Goal: Find contact information: Obtain details needed to contact an individual or organization

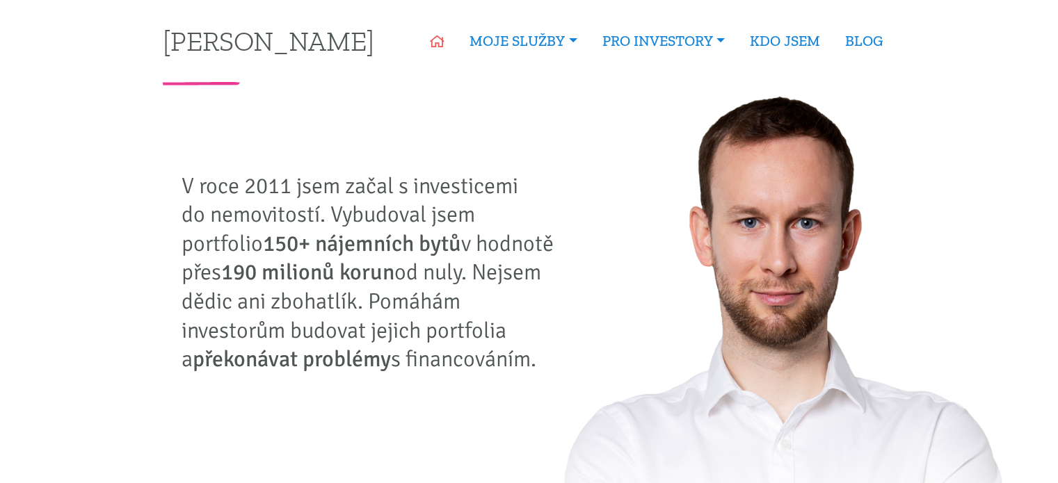
click at [427, 49] on link "ÚVOD" at bounding box center [437, 41] width 40 height 32
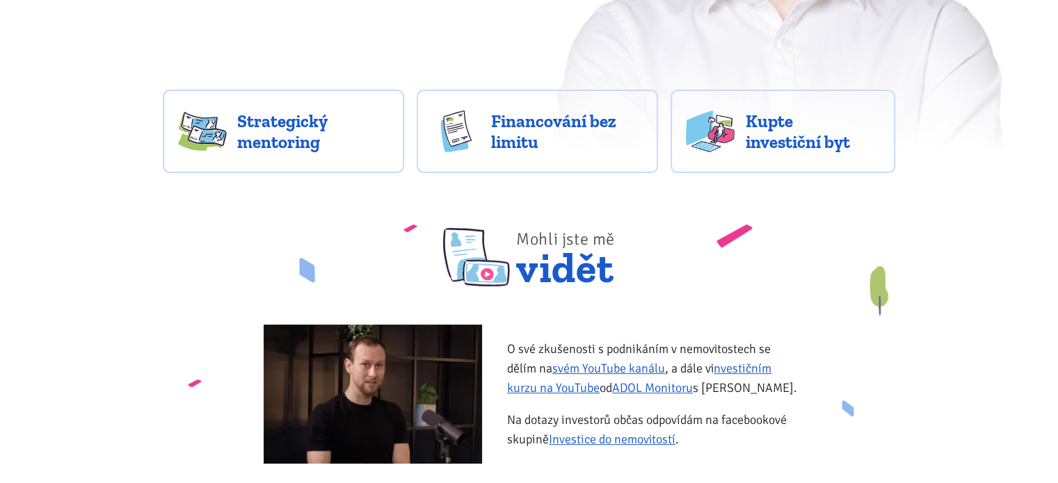
scroll to position [410, 0]
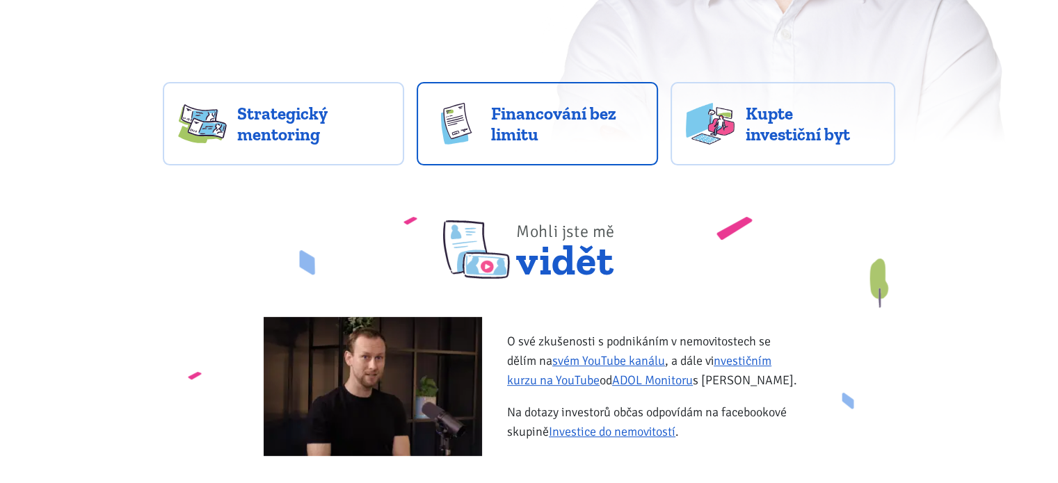
click at [558, 129] on span "Financování bez limitu" at bounding box center [567, 124] width 152 height 42
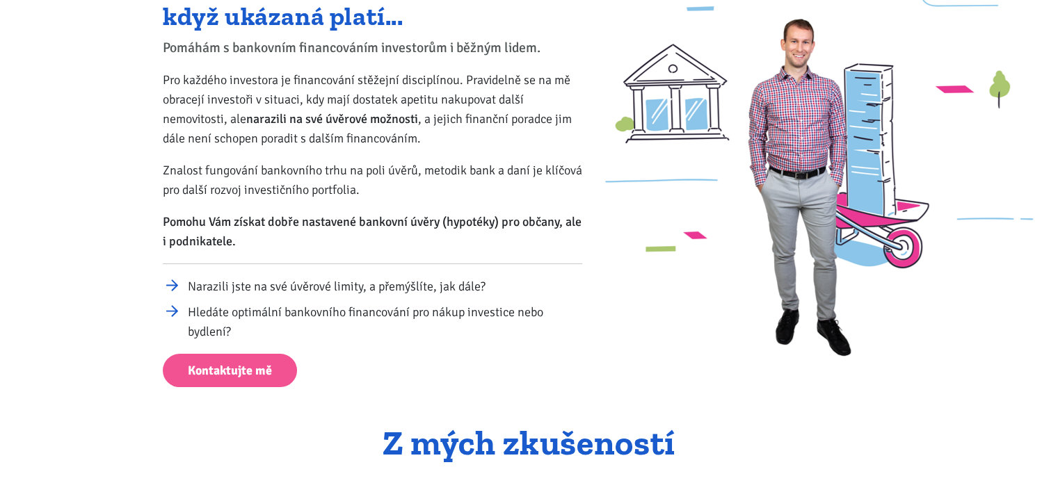
scroll to position [177, 0]
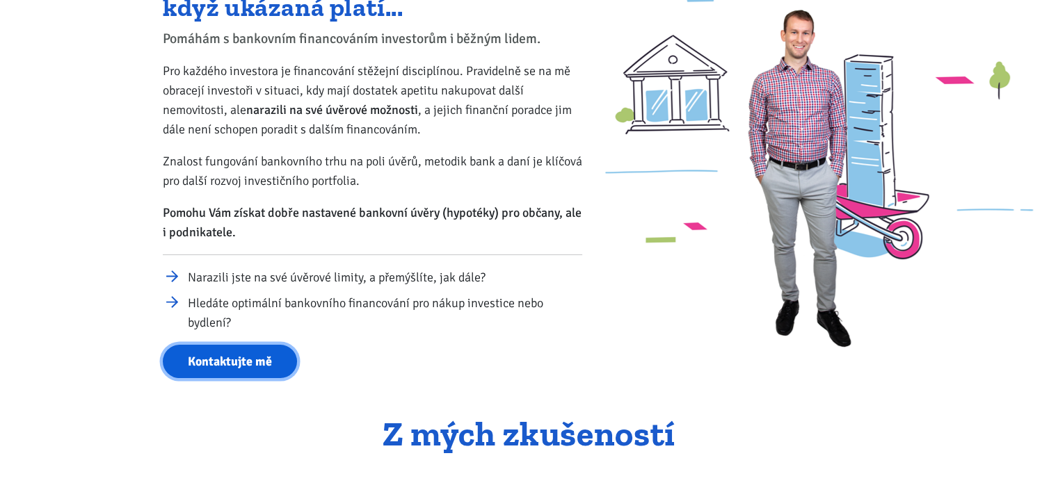
click at [242, 353] on link "Kontaktujte mě" at bounding box center [230, 362] width 134 height 34
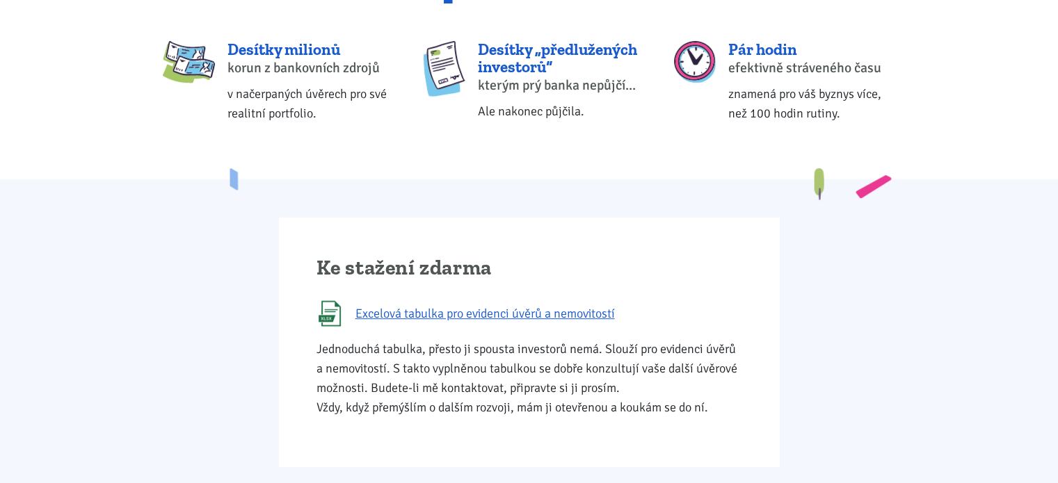
scroll to position [615, 0]
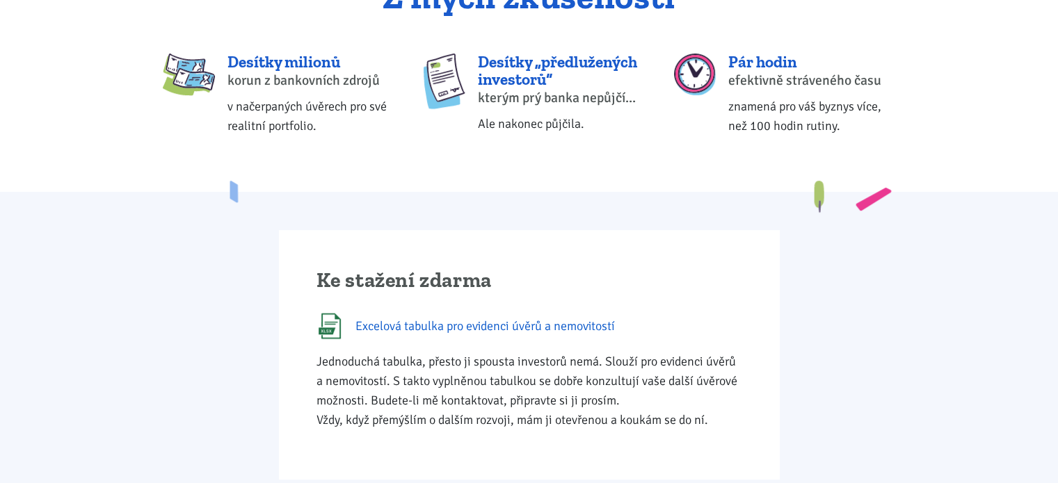
click at [517, 332] on span "Excelová tabulka pro evidenci úvěrů a nemovitostí" at bounding box center [484, 325] width 259 height 19
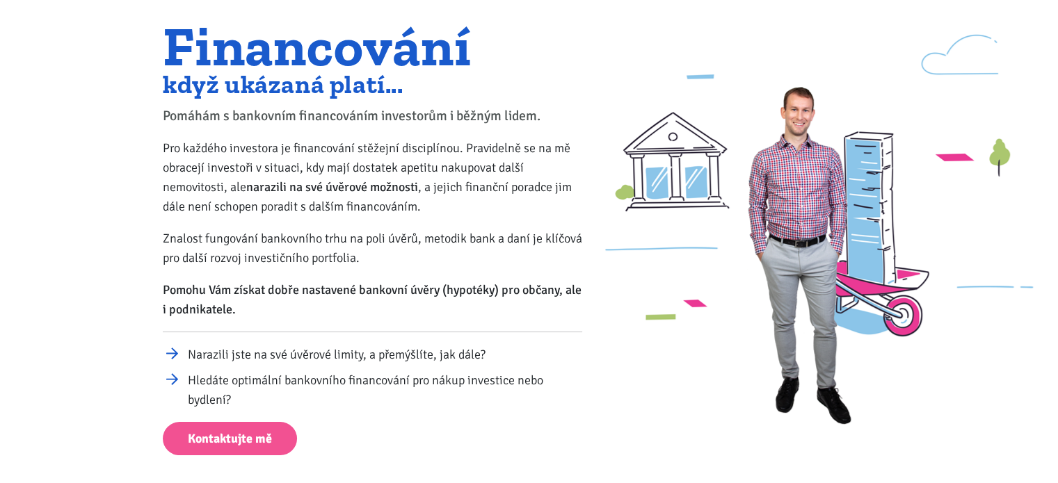
scroll to position [0, 0]
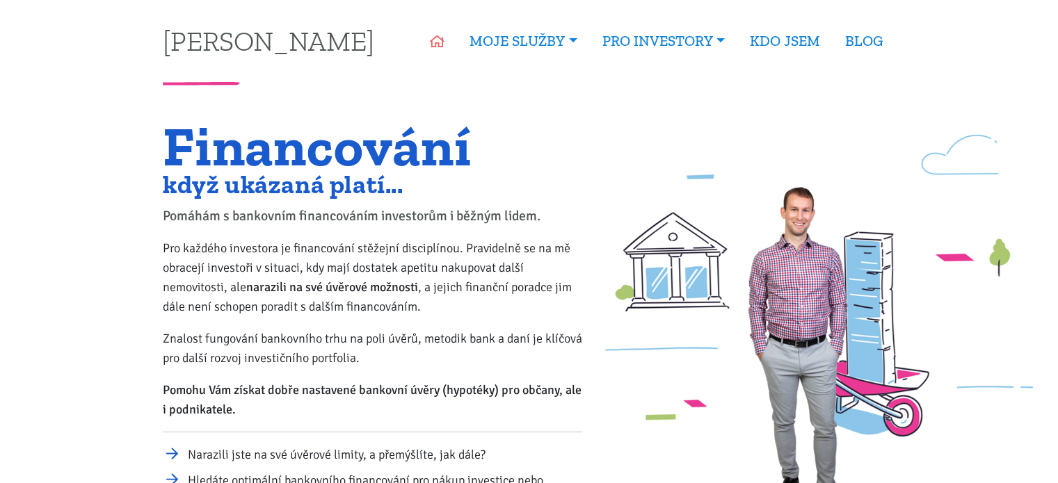
click at [430, 40] on icon at bounding box center [437, 41] width 15 height 13
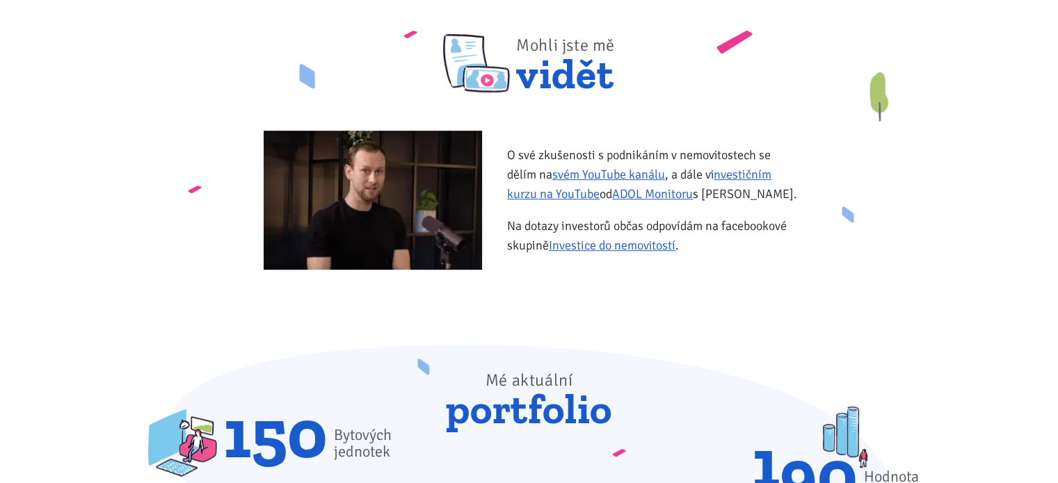
scroll to position [563, 0]
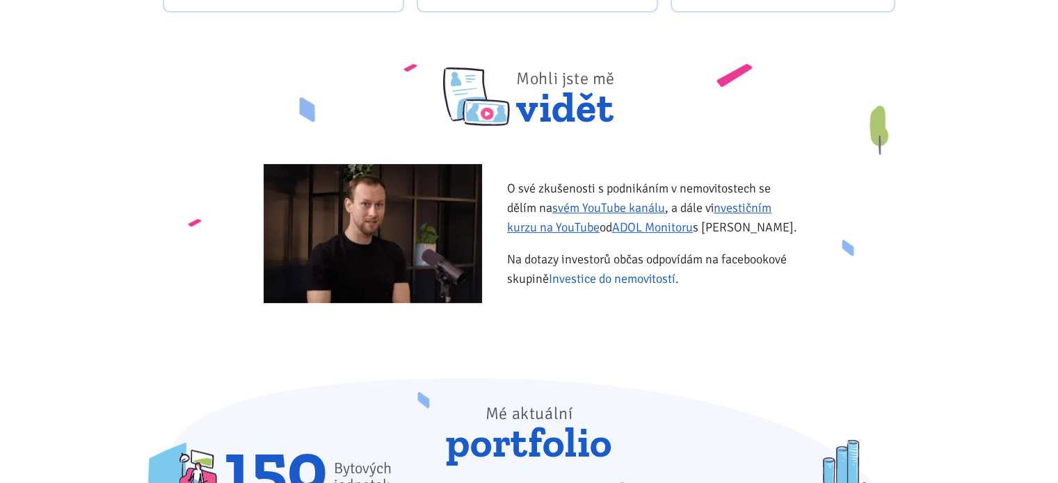
click at [622, 275] on link "Investice do nemovitostí" at bounding box center [612, 278] width 127 height 15
click at [590, 225] on link "investičním kurzu na YouTube" at bounding box center [639, 217] width 264 height 35
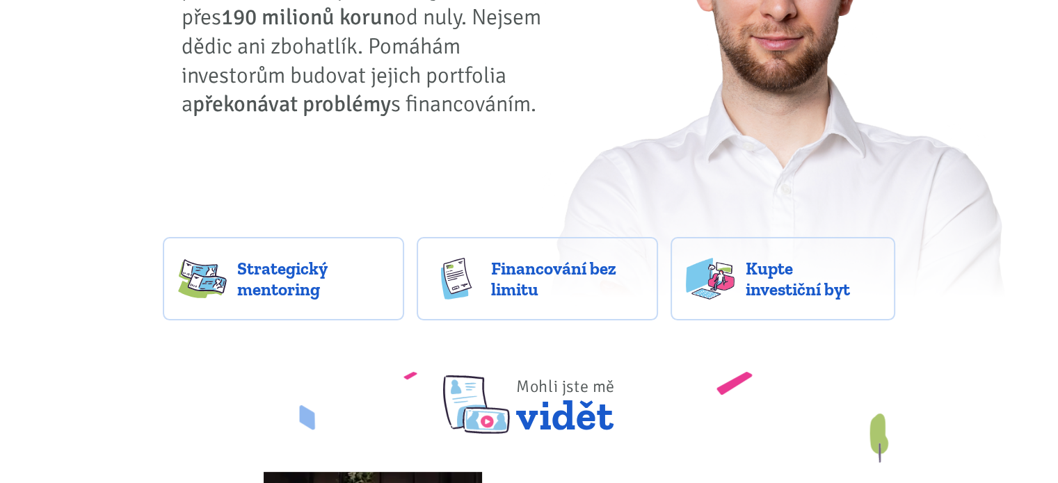
scroll to position [259, 0]
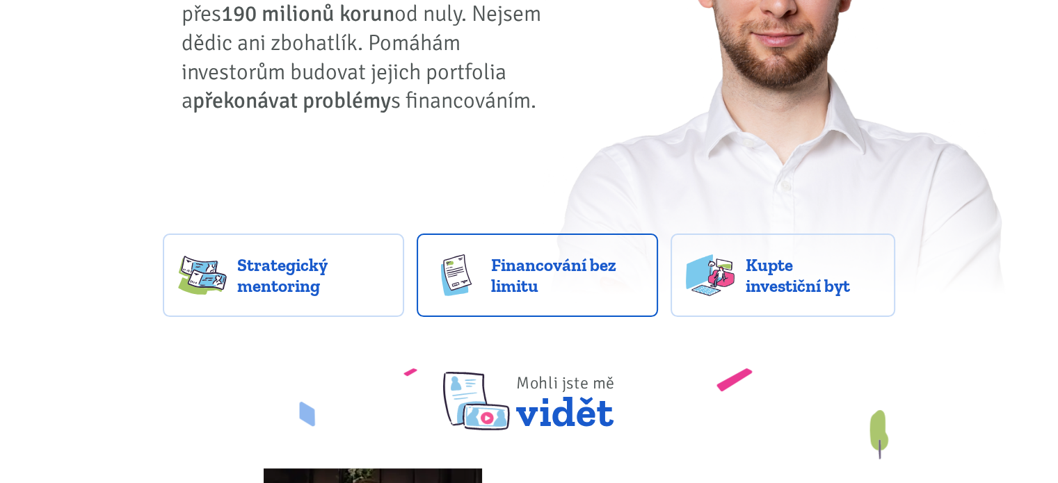
click at [534, 295] on span "Financování bez limitu" at bounding box center [567, 276] width 152 height 42
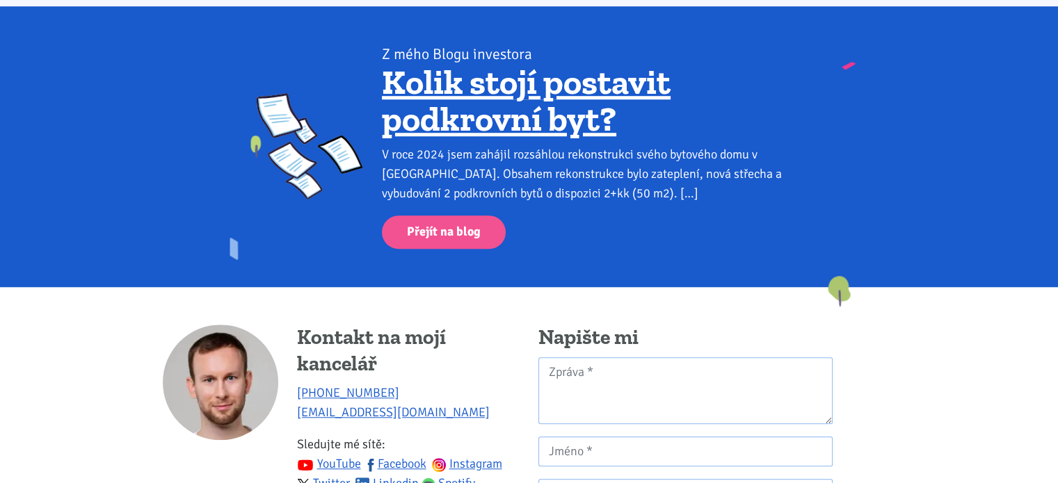
scroll to position [1140, 0]
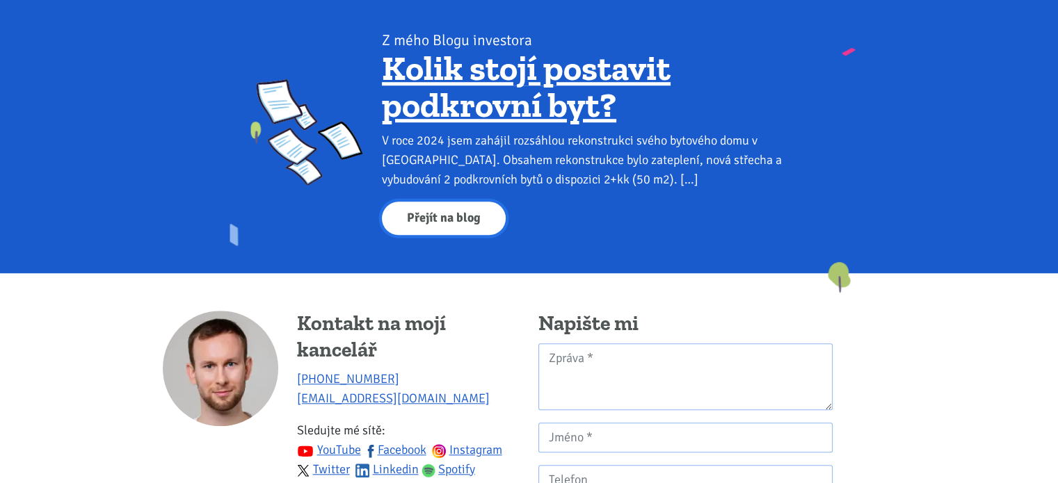
click at [440, 212] on link "Přejít na blog" at bounding box center [444, 219] width 124 height 34
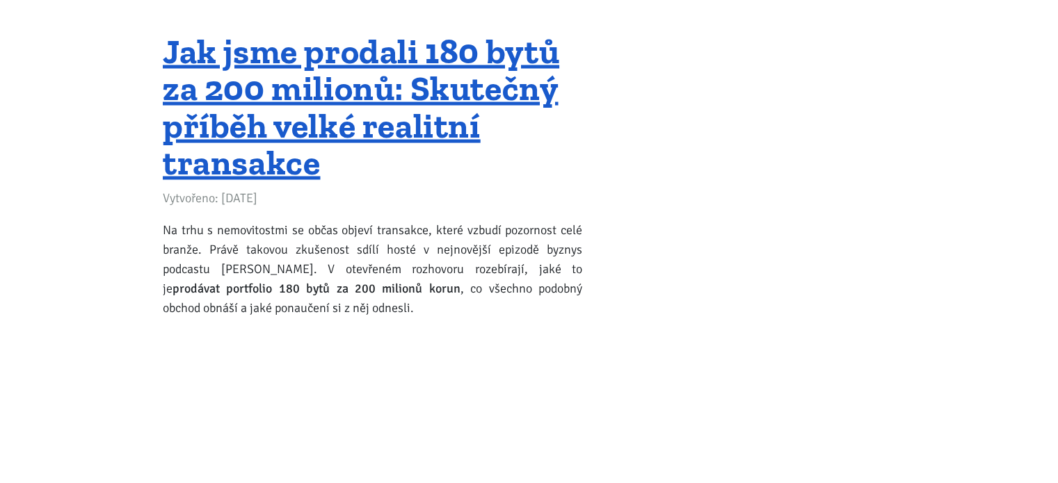
scroll to position [2604, 0]
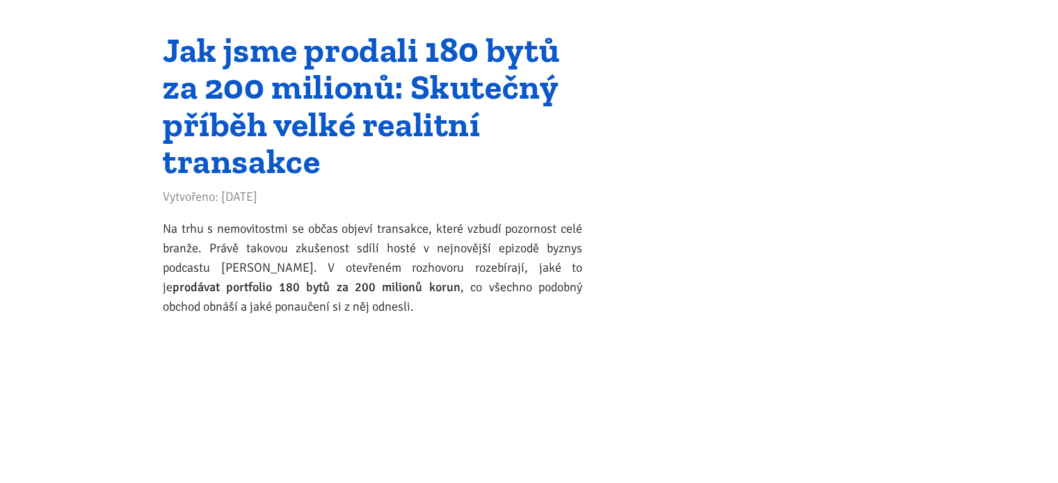
click at [416, 81] on link "Jak jsme prodali 180 bytů za 200 milionů: Skutečný příběh velké realitní transa…" at bounding box center [361, 106] width 396 height 154
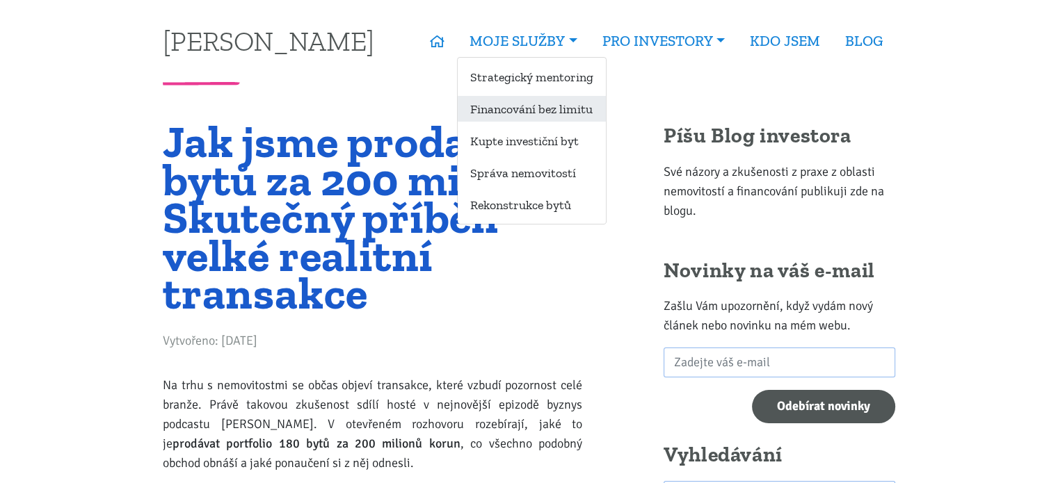
click at [547, 113] on link "Financování bez limitu" at bounding box center [532, 109] width 148 height 26
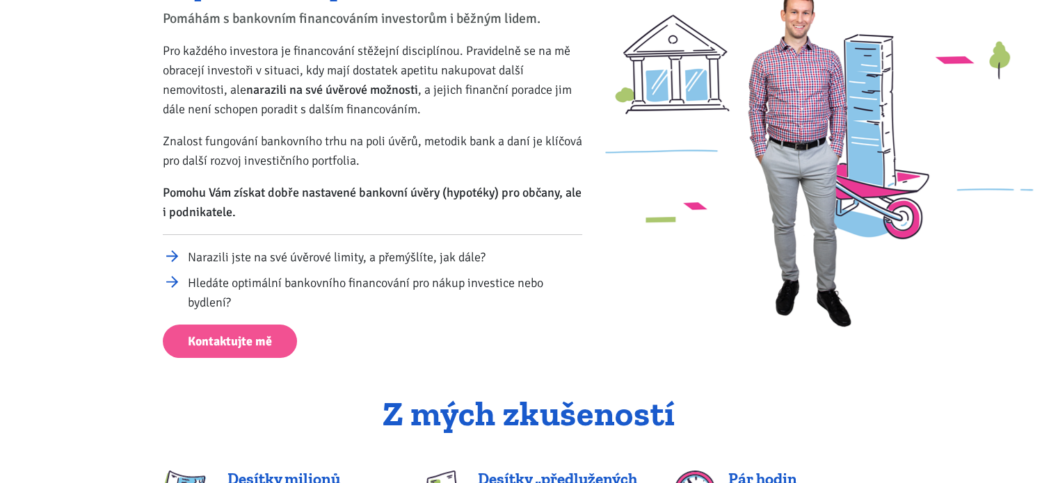
scroll to position [200, 0]
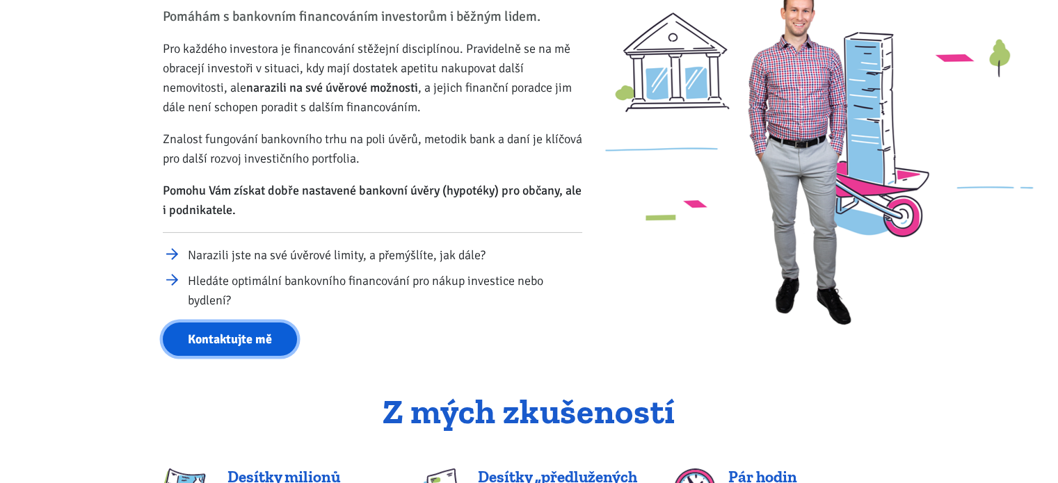
click at [234, 329] on link "Kontaktujte mě" at bounding box center [230, 340] width 134 height 34
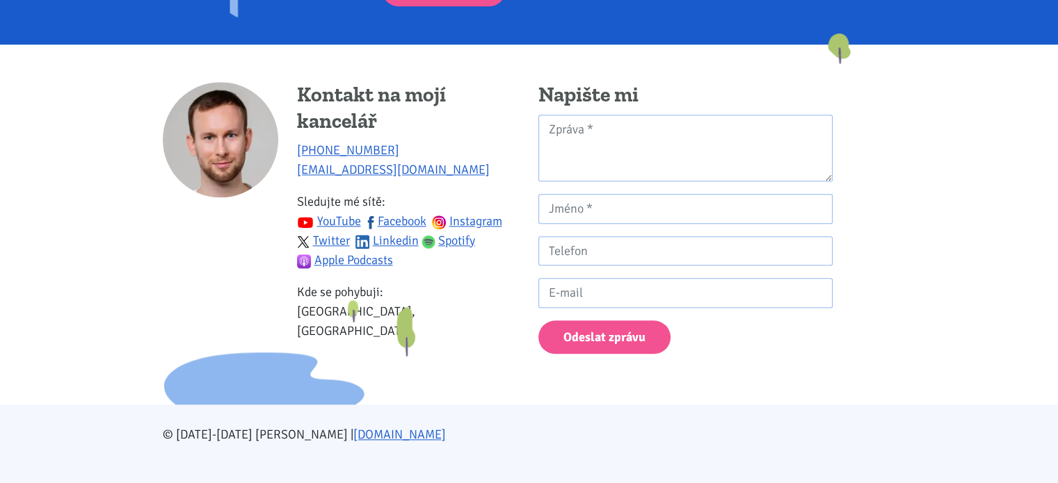
scroll to position [1378, 0]
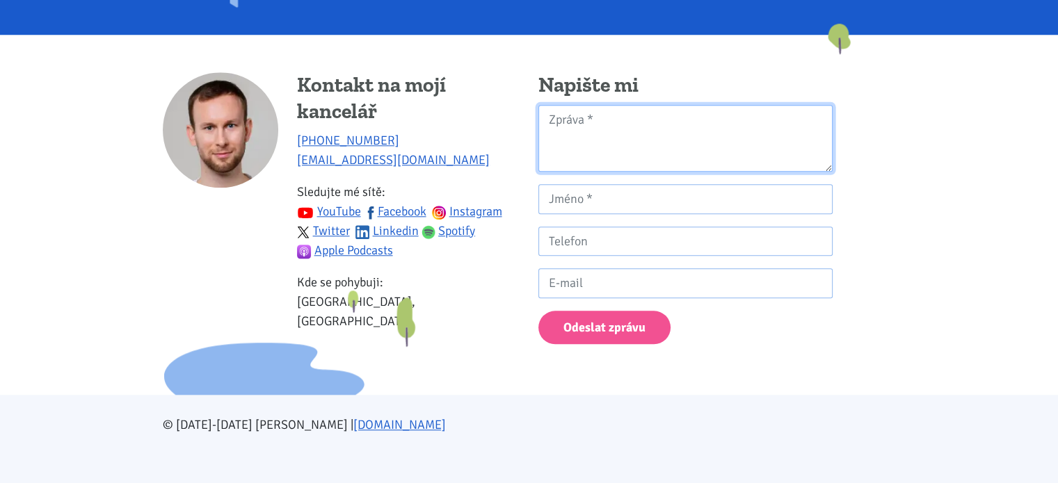
click at [609, 113] on textarea "Kontaktní formulář" at bounding box center [685, 138] width 294 height 67
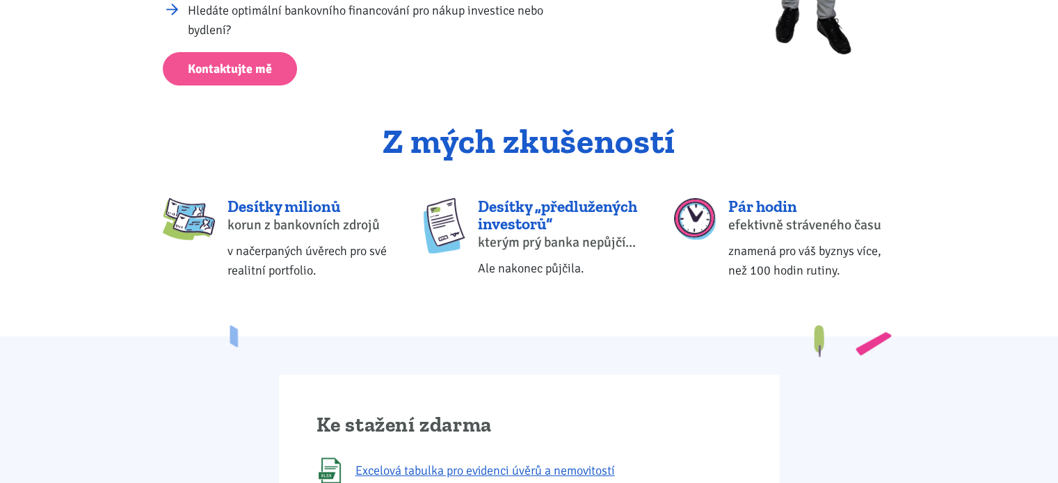
scroll to position [0, 0]
